Goal: Information Seeking & Learning: Learn about a topic

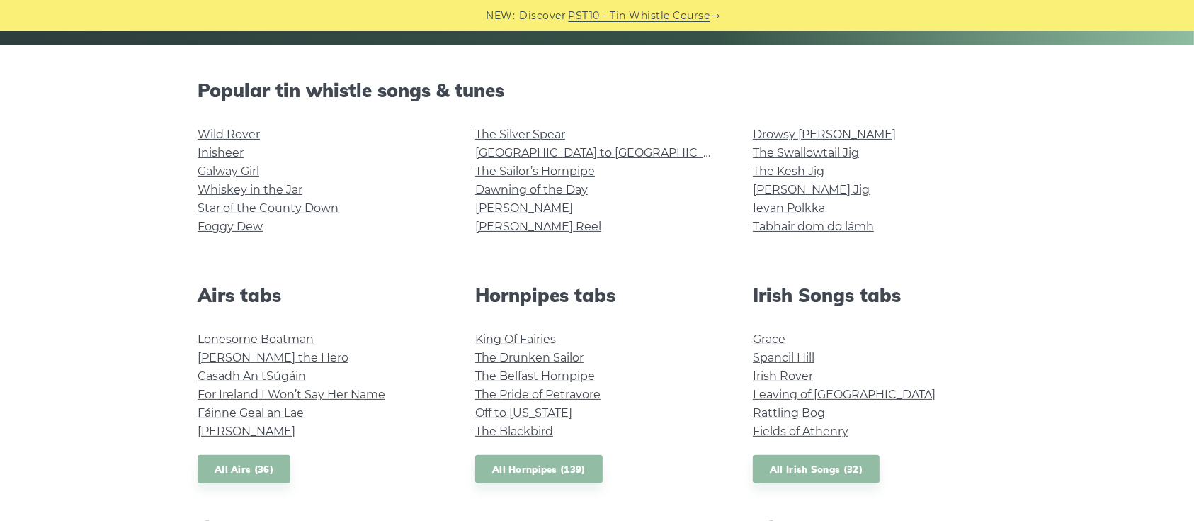
scroll to position [283, 0]
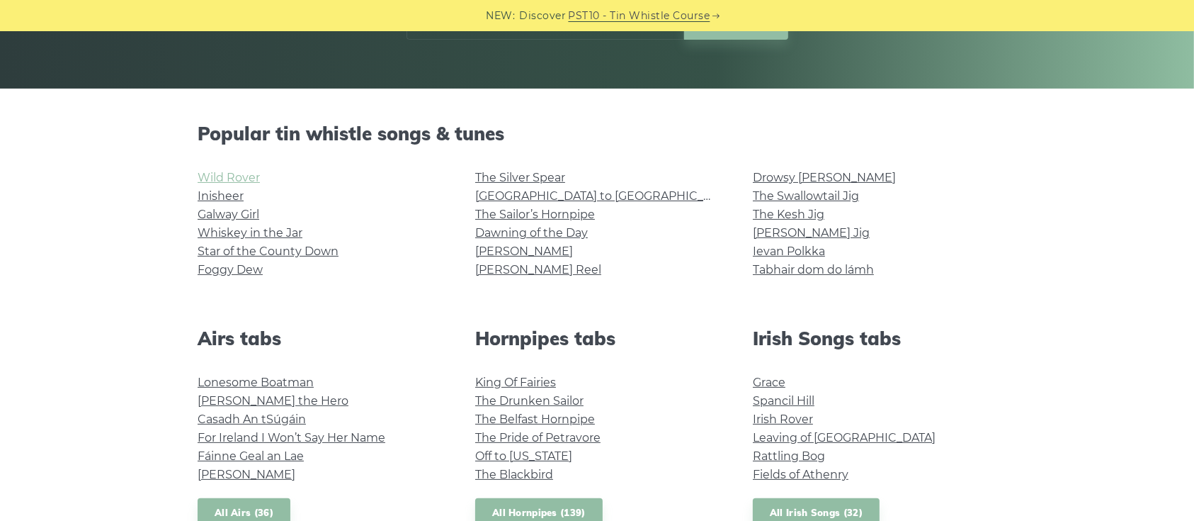
click at [229, 174] on link "Wild Rover" at bounding box center [229, 177] width 62 height 13
click at [232, 215] on link "Galway Girl" at bounding box center [229, 213] width 62 height 13
click at [768, 180] on link "Drowsy [PERSON_NAME]" at bounding box center [824, 177] width 143 height 13
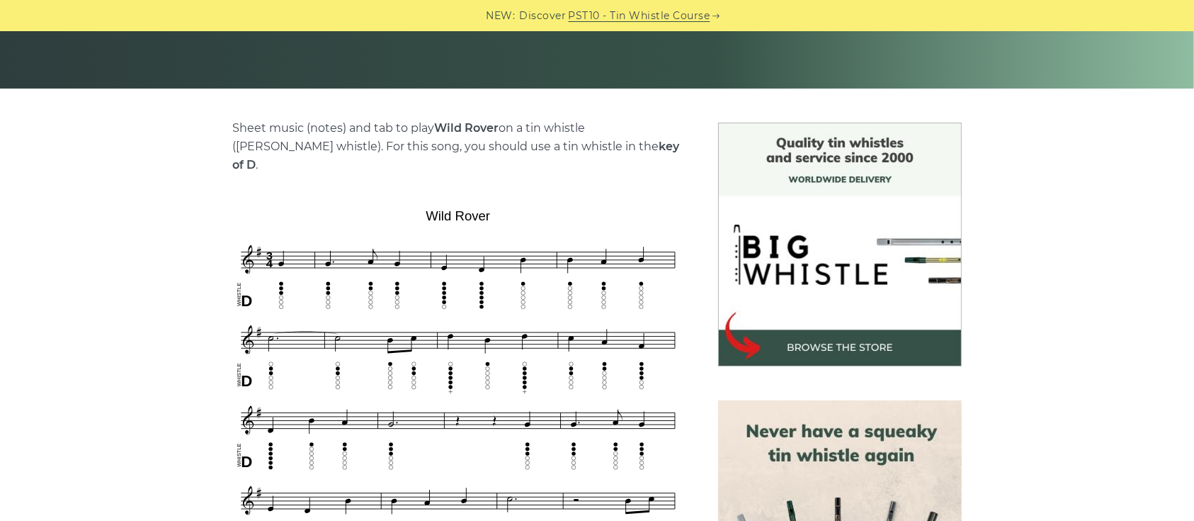
scroll to position [377, 0]
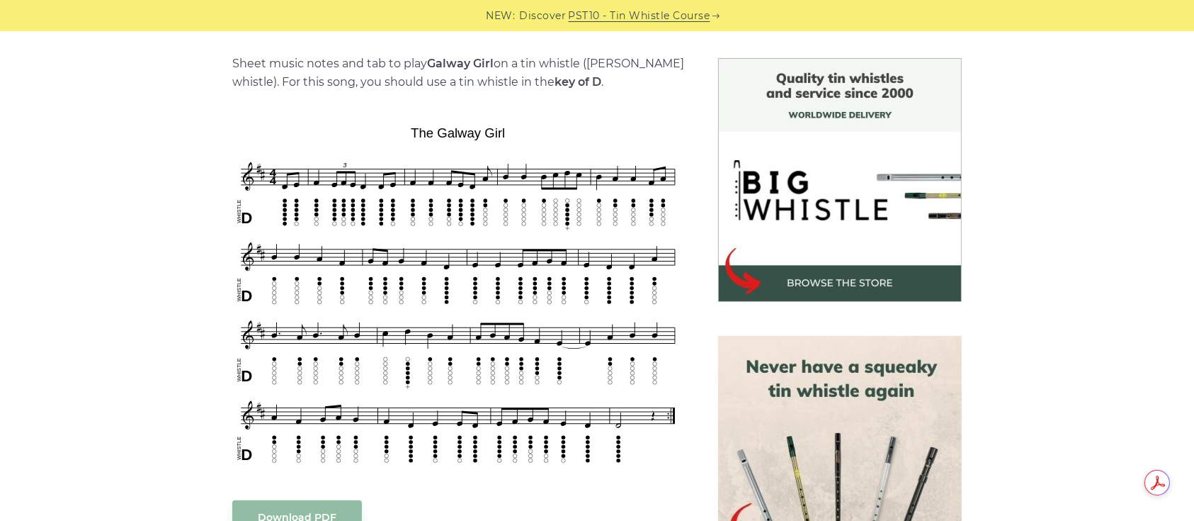
scroll to position [377, 0]
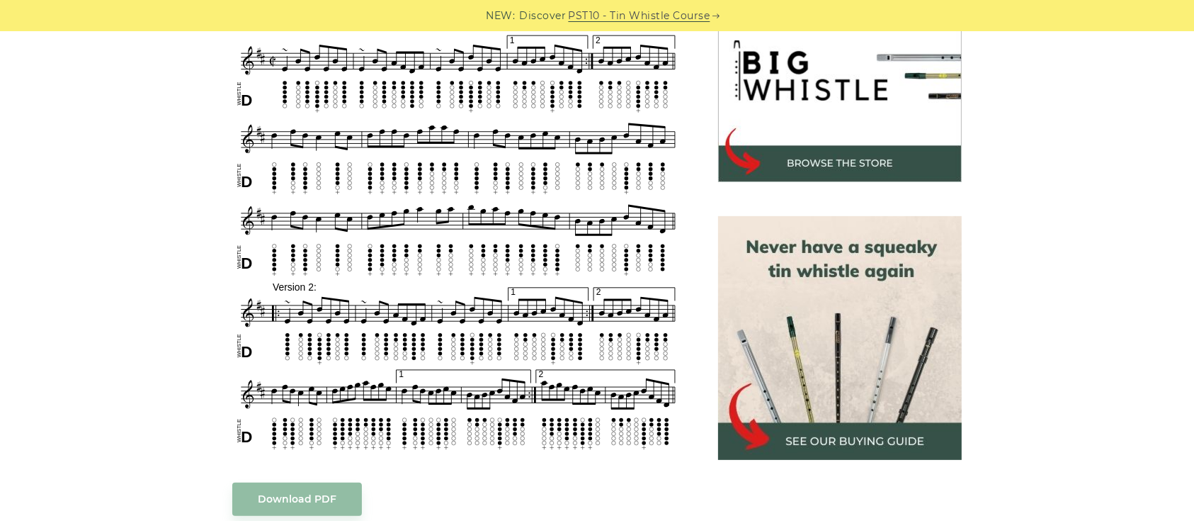
scroll to position [472, 0]
